Goal: Check status: Check status

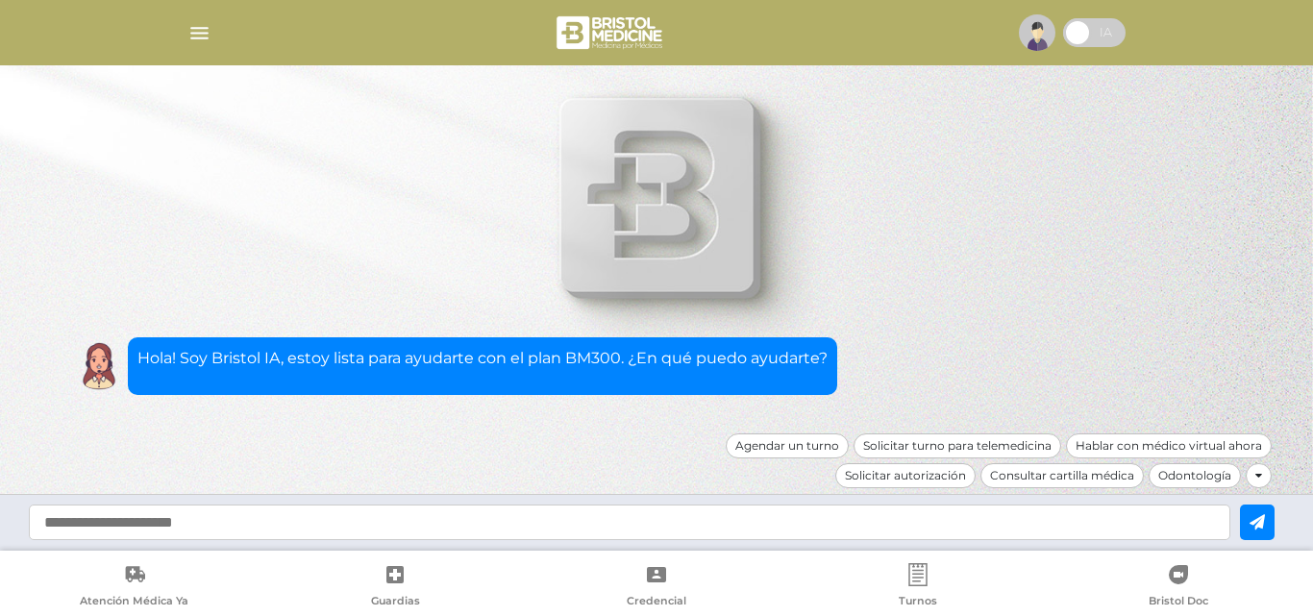
click at [197, 29] on img "button" at bounding box center [199, 33] width 24 height 24
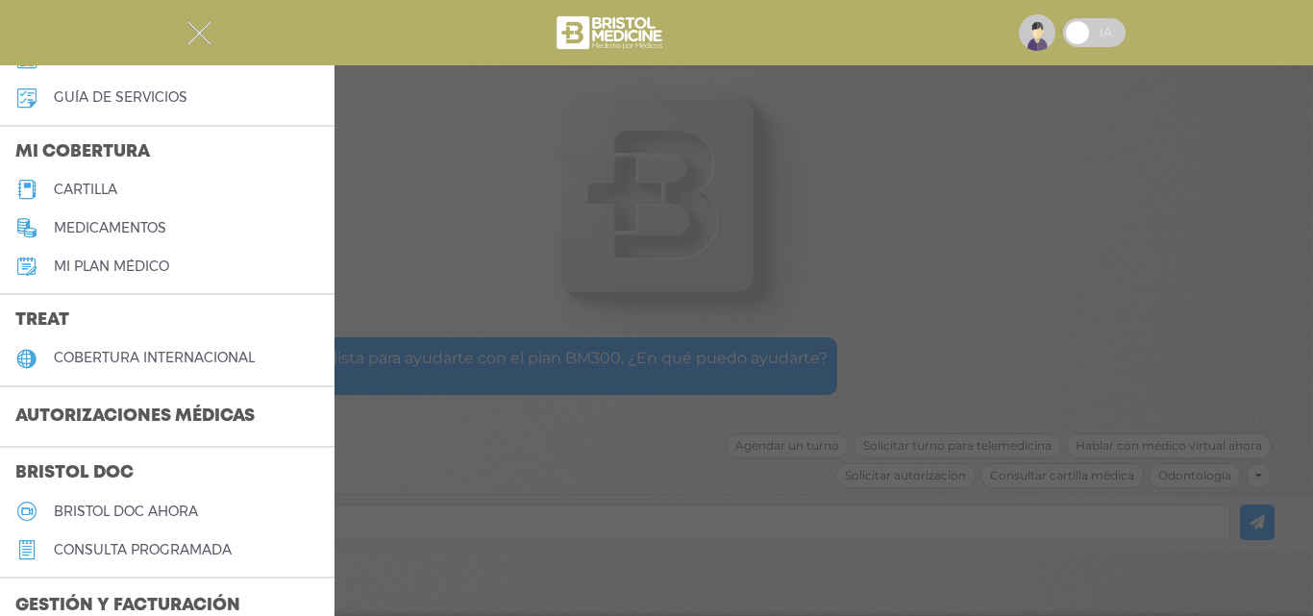
scroll to position [192, 0]
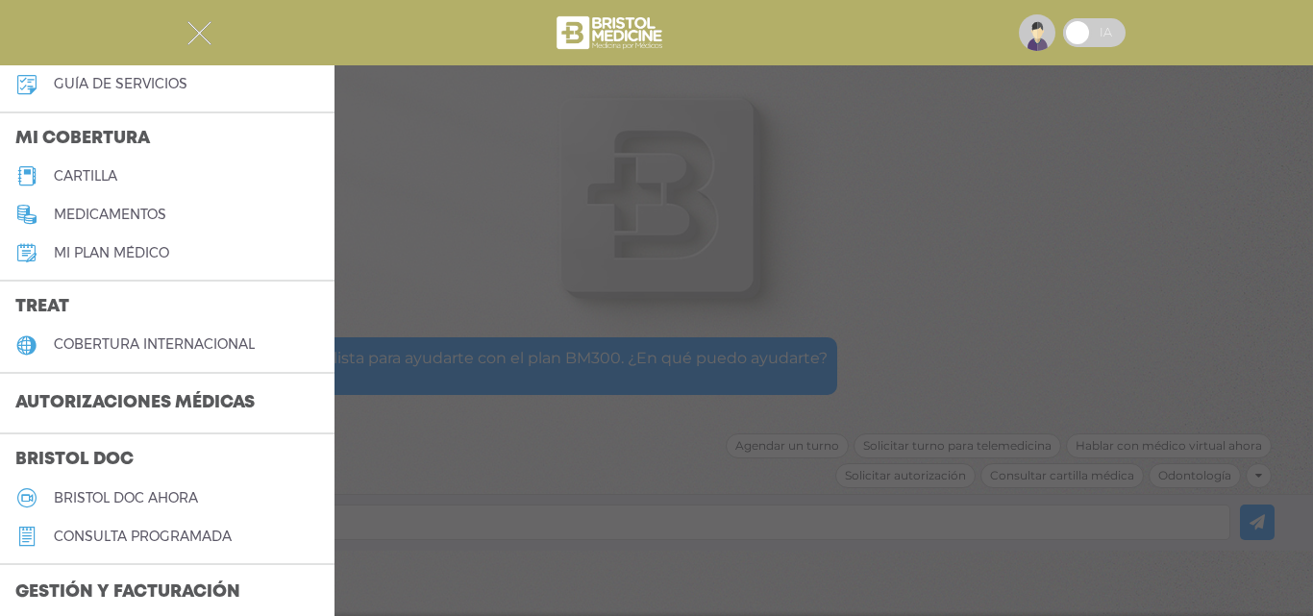
click at [148, 403] on h3 "Autorizaciones médicas" at bounding box center [135, 403] width 270 height 37
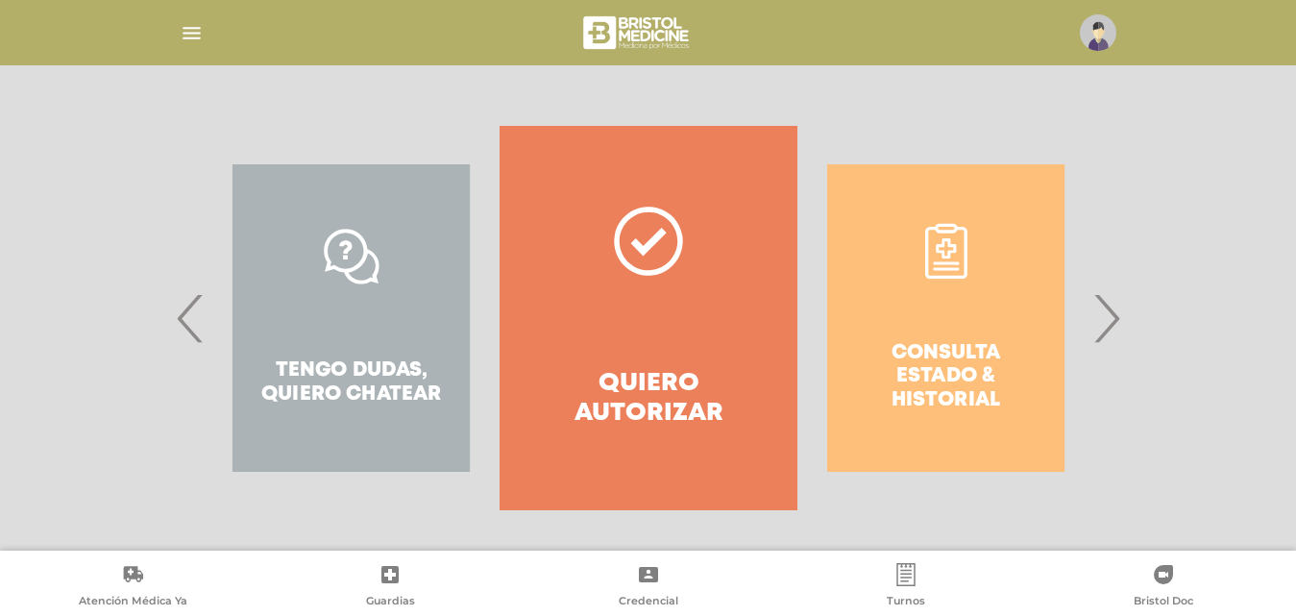
scroll to position [349, 0]
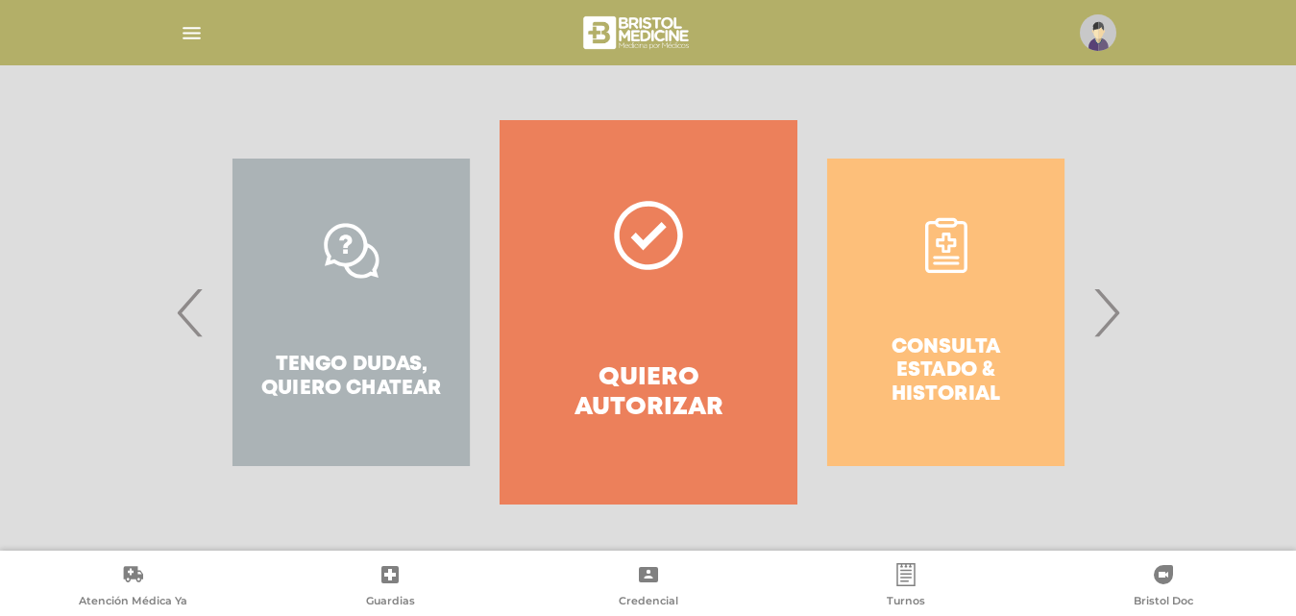
click at [968, 338] on div "Consulta estado & historial" at bounding box center [946, 312] width 297 height 384
click at [939, 364] on div "Consulta estado & historial" at bounding box center [946, 312] width 297 height 384
click at [941, 356] on div "Consulta estado & historial" at bounding box center [946, 312] width 297 height 384
drag, startPoint x: 945, startPoint y: 265, endPoint x: 787, endPoint y: 289, distance: 159.4
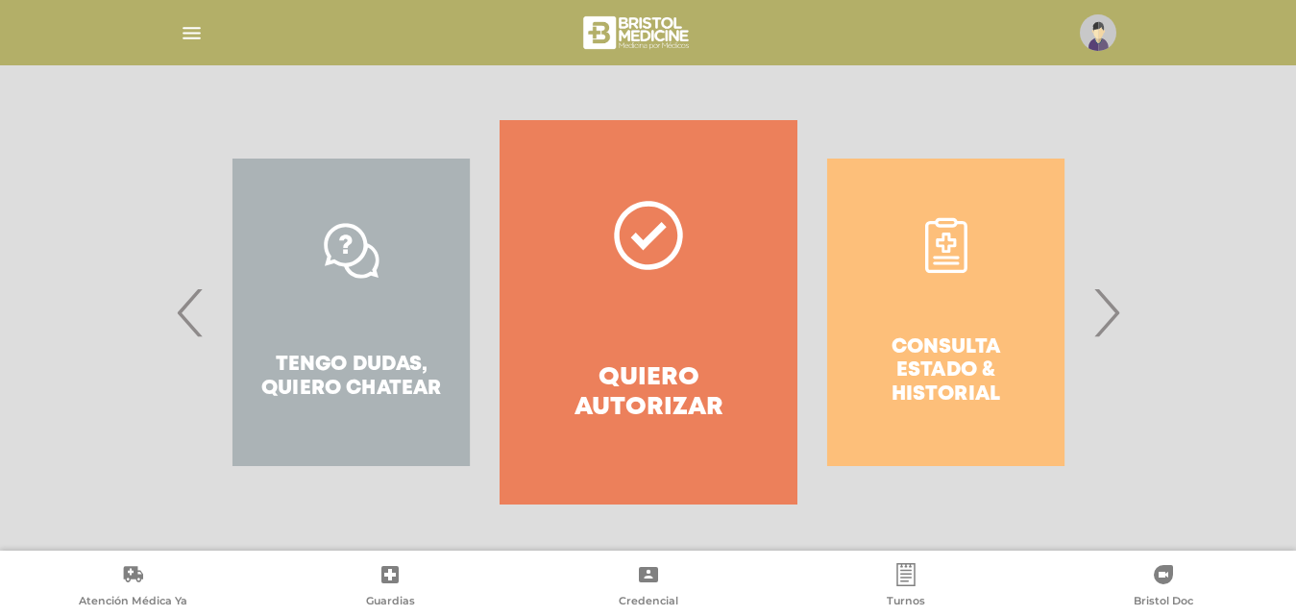
click at [787, 289] on div "Consulta estado & historial Prácticas de autorización automática Tengo dudas, q…" at bounding box center [1095, 312] width 2973 height 384
click at [180, 320] on span "‹" at bounding box center [190, 312] width 37 height 104
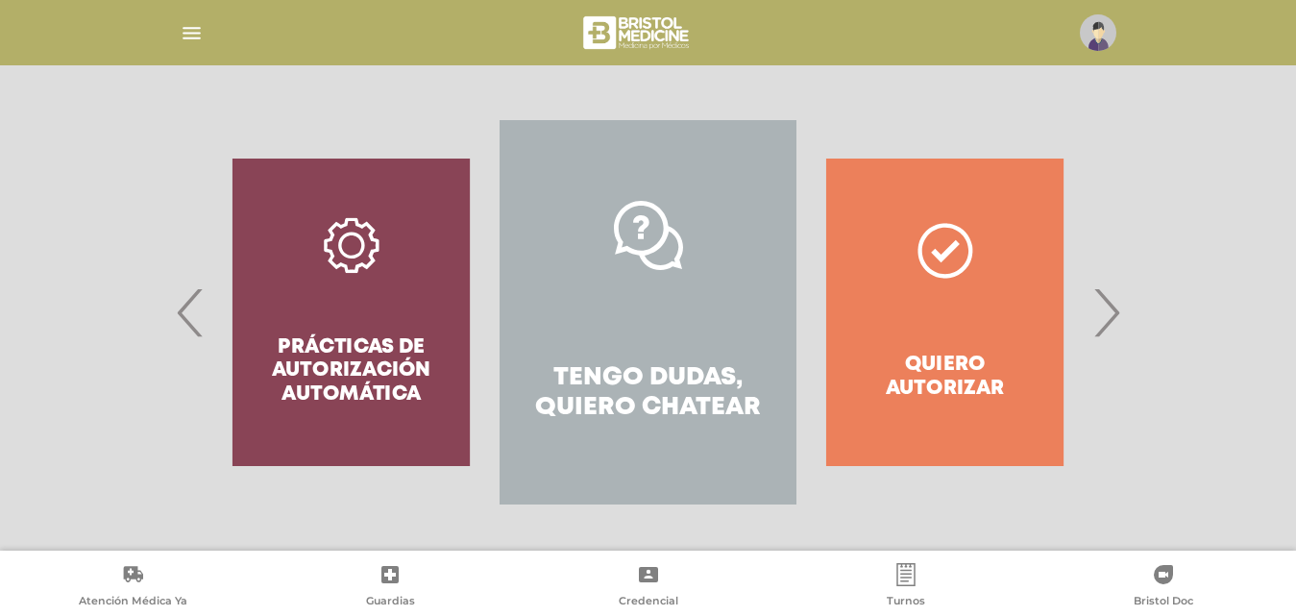
click at [1108, 314] on span "›" at bounding box center [1106, 312] width 37 height 104
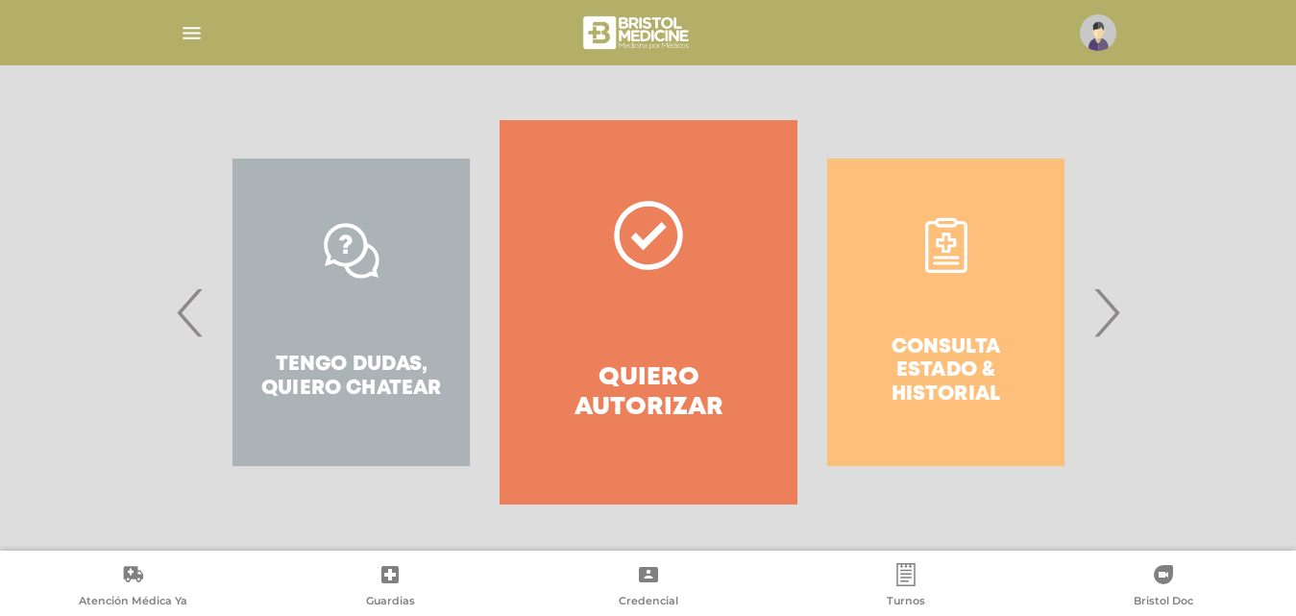
click at [1108, 314] on span "›" at bounding box center [1106, 312] width 37 height 104
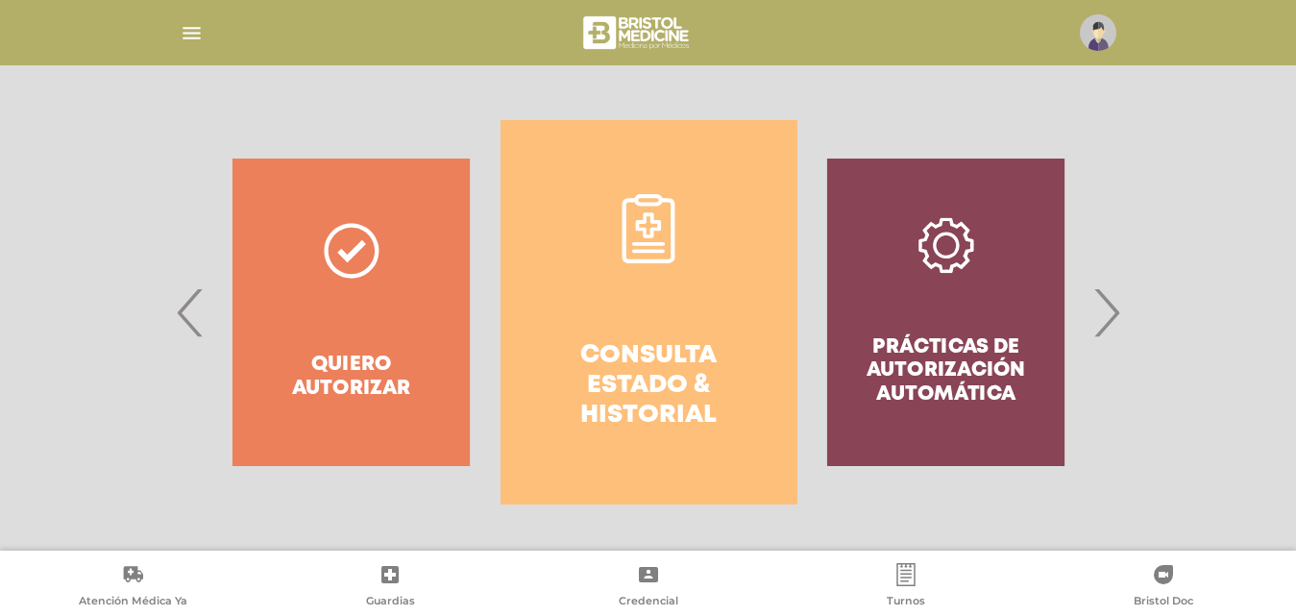
click at [655, 353] on h4 "Consulta estado & historial" at bounding box center [649, 386] width 228 height 90
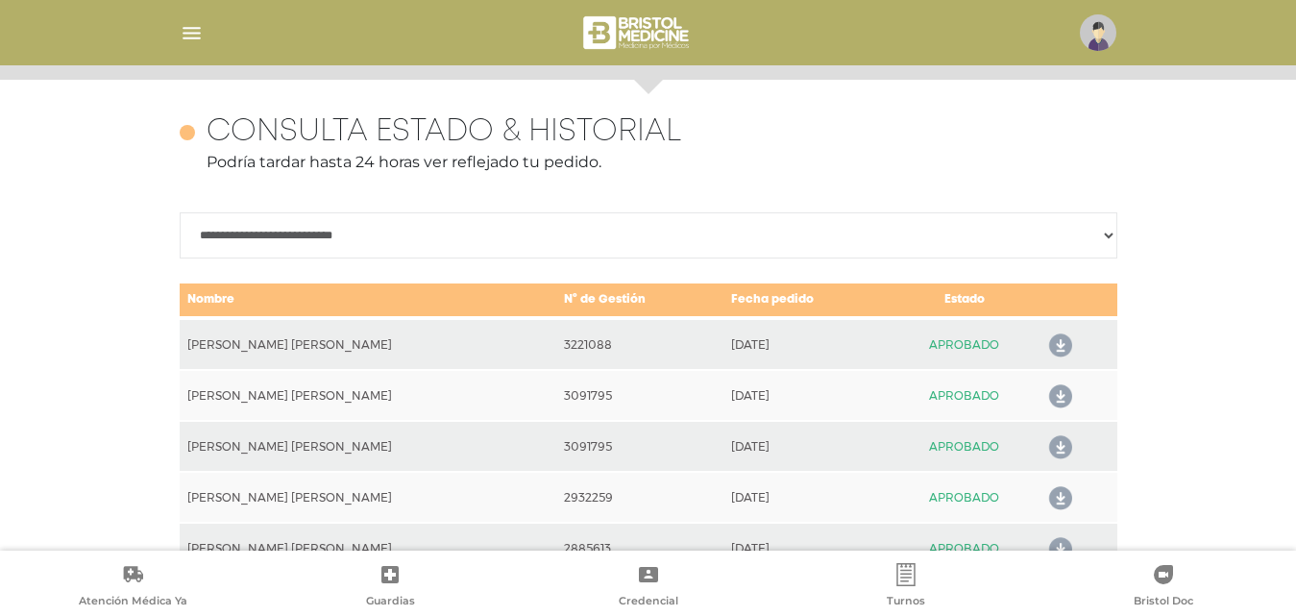
scroll to position [853, 0]
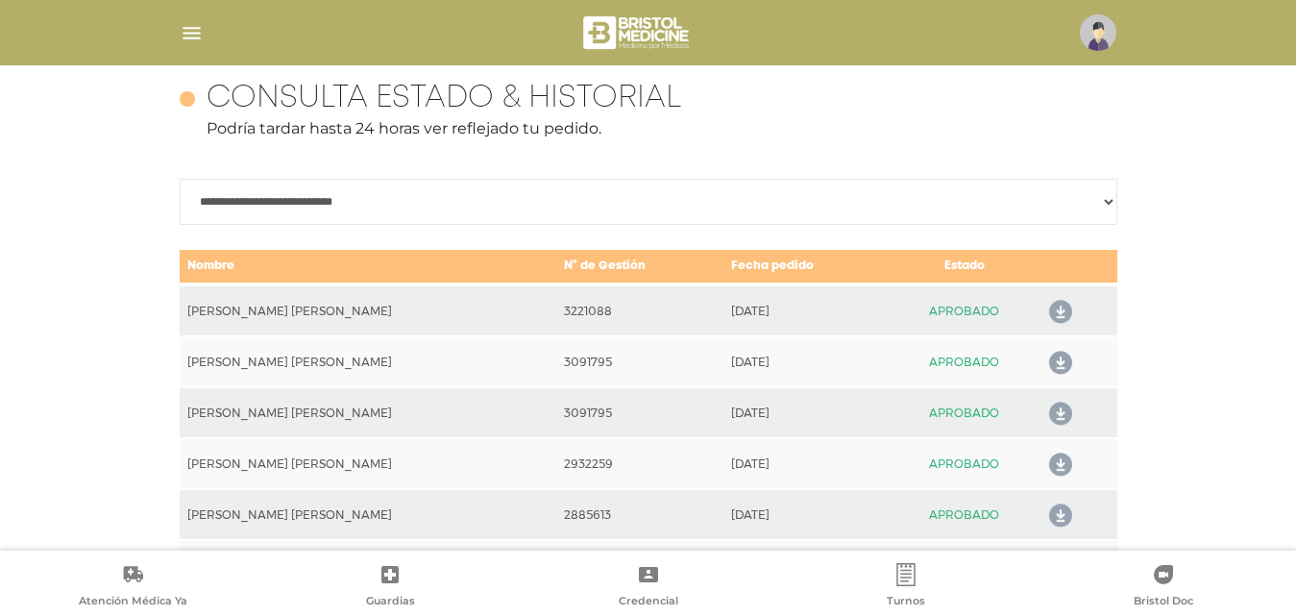
click at [1049, 309] on icon at bounding box center [1057, 312] width 31 height 31
